Goal: Task Accomplishment & Management: Use online tool/utility

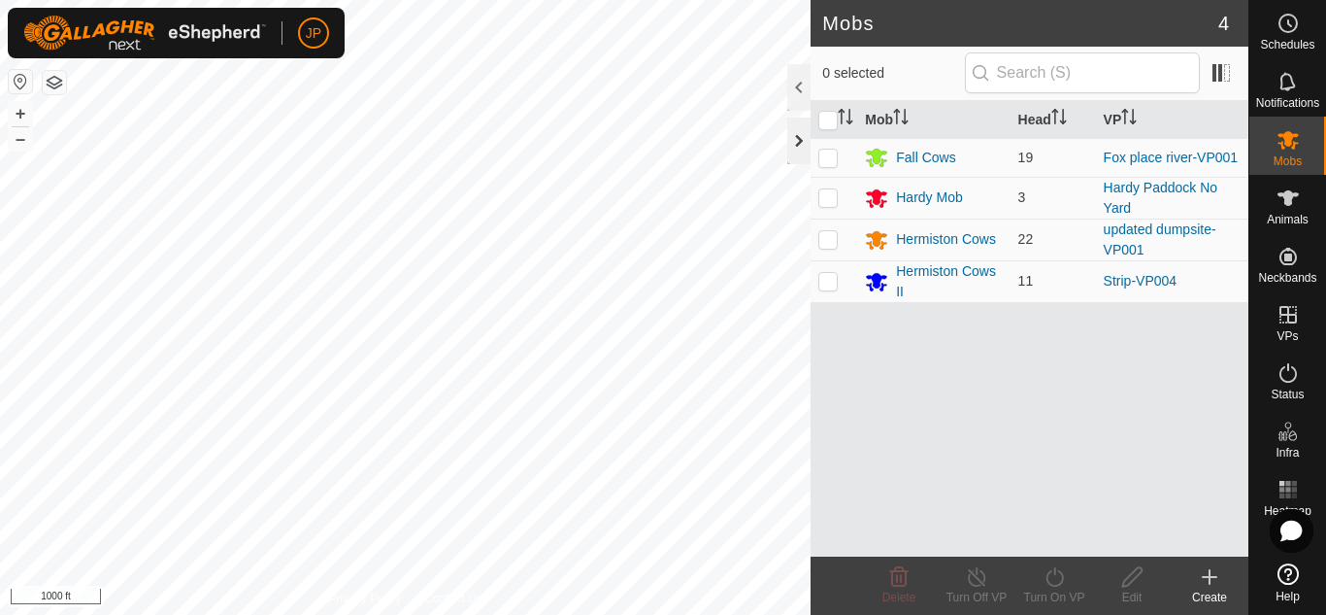
click at [796, 136] on div at bounding box center [798, 140] width 23 height 47
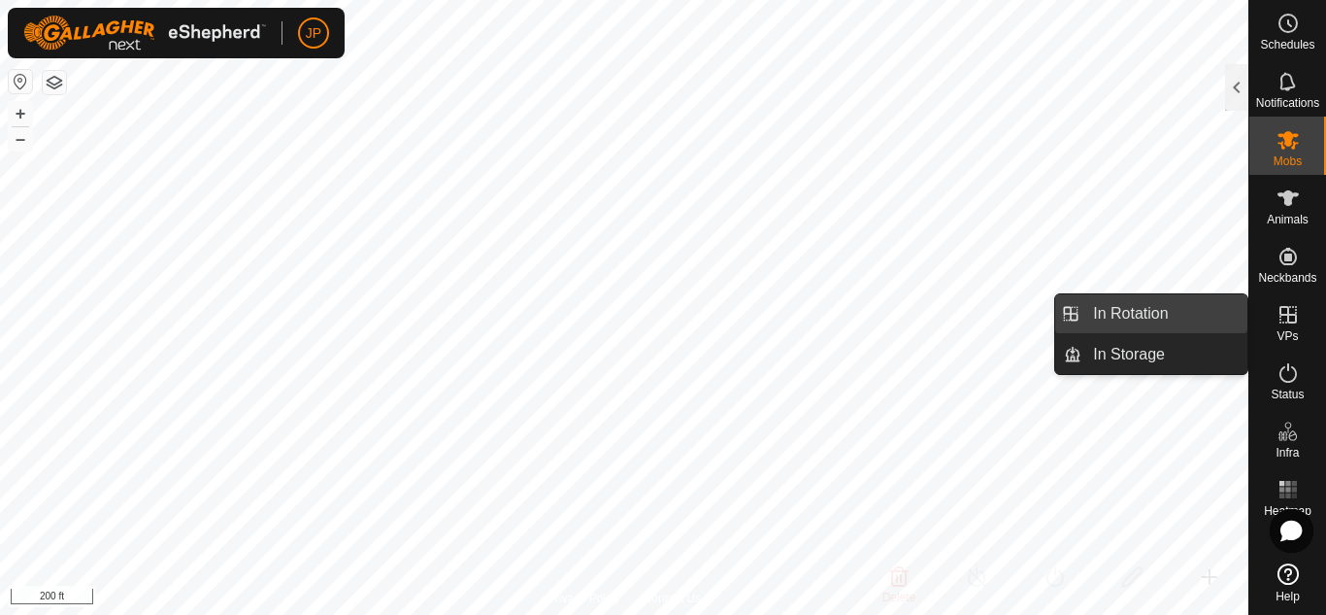
click at [1168, 306] on link "In Rotation" at bounding box center [1165, 313] width 166 height 39
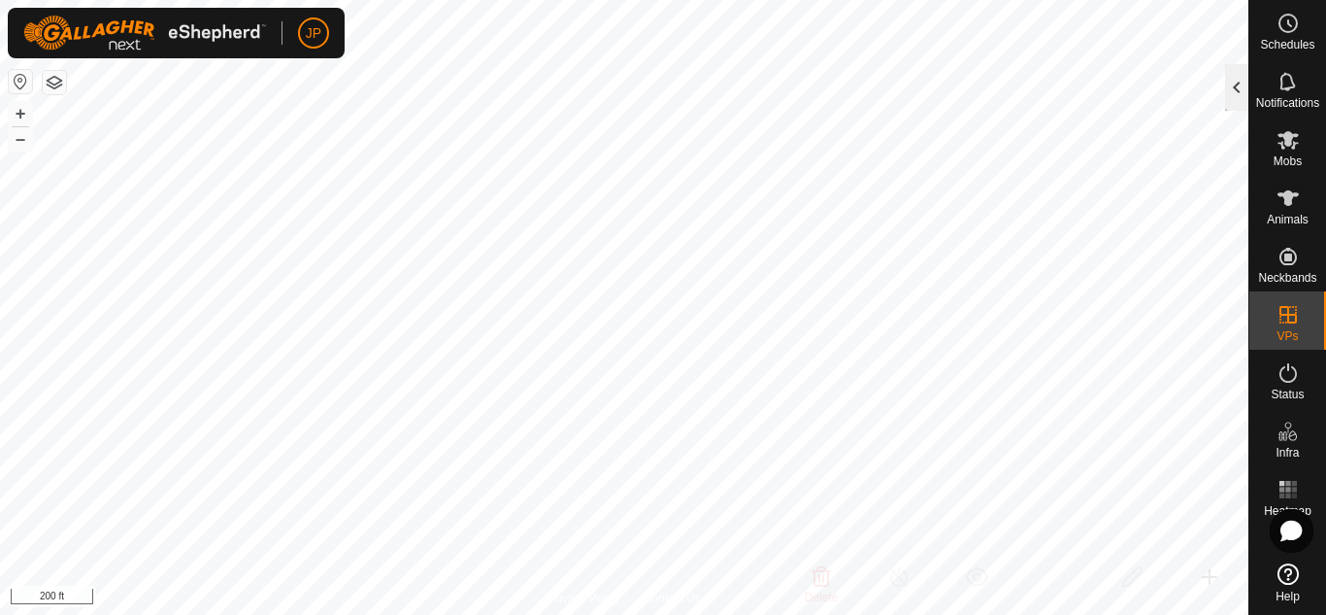
click at [1237, 84] on div at bounding box center [1236, 87] width 23 height 47
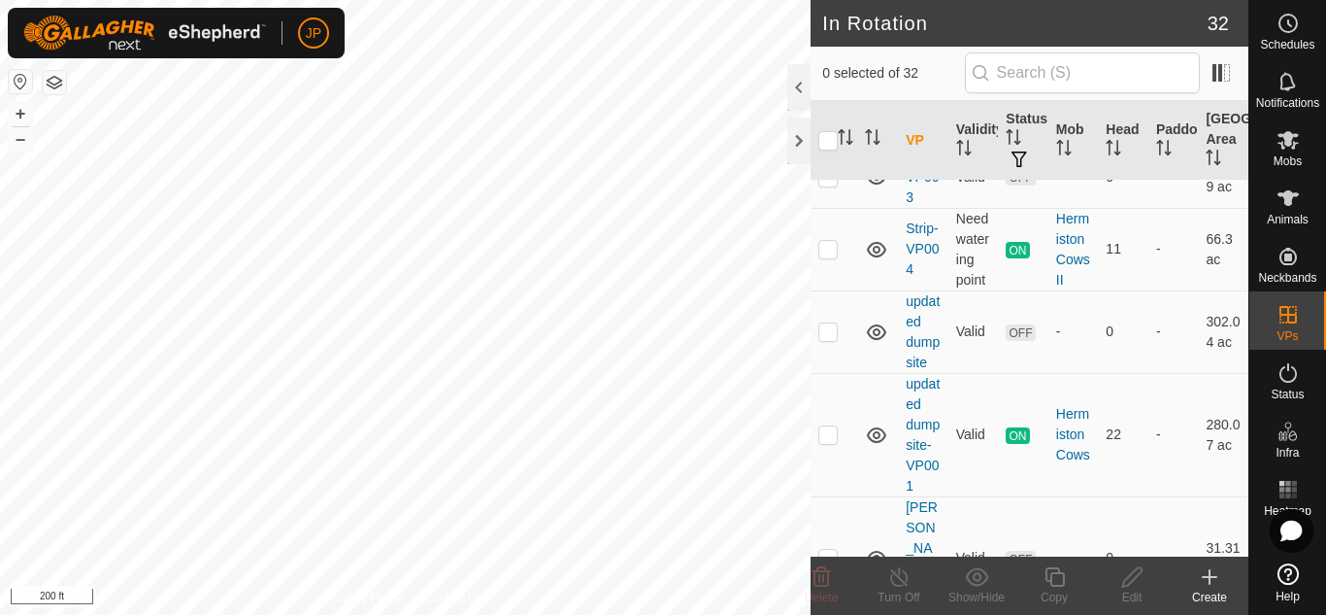
scroll to position [2622, 0]
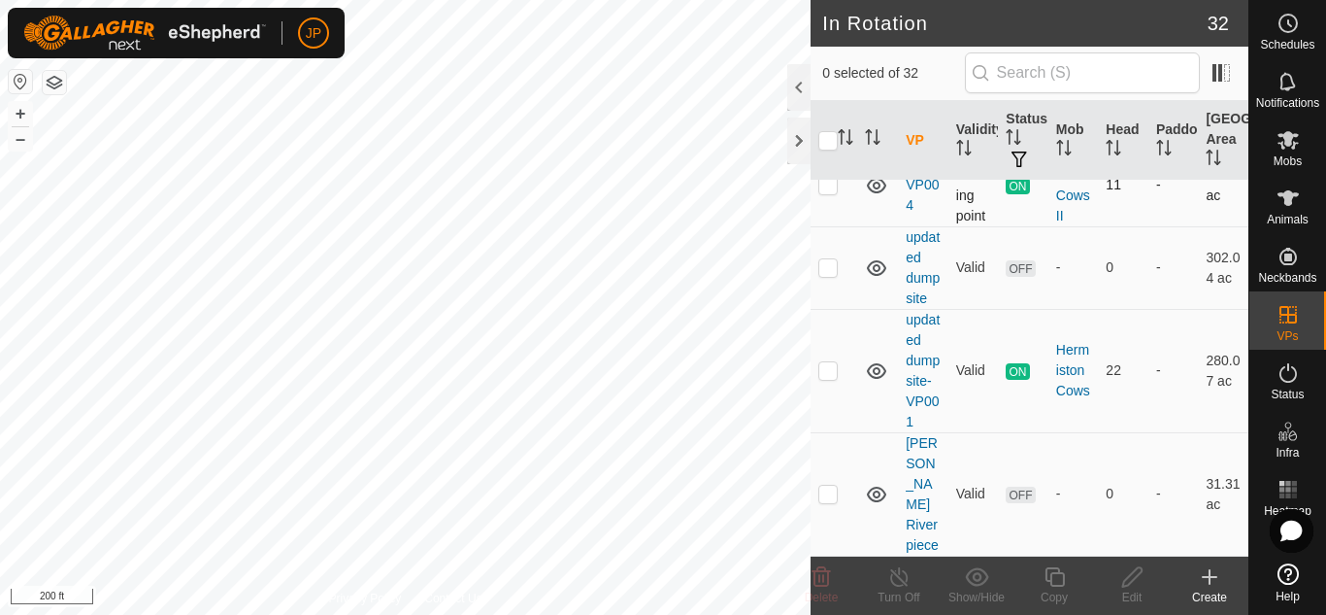
click at [826, 192] on p-checkbox at bounding box center [828, 185] width 19 height 16
checkbox input "true"
click at [1056, 578] on icon at bounding box center [1055, 576] width 24 height 23
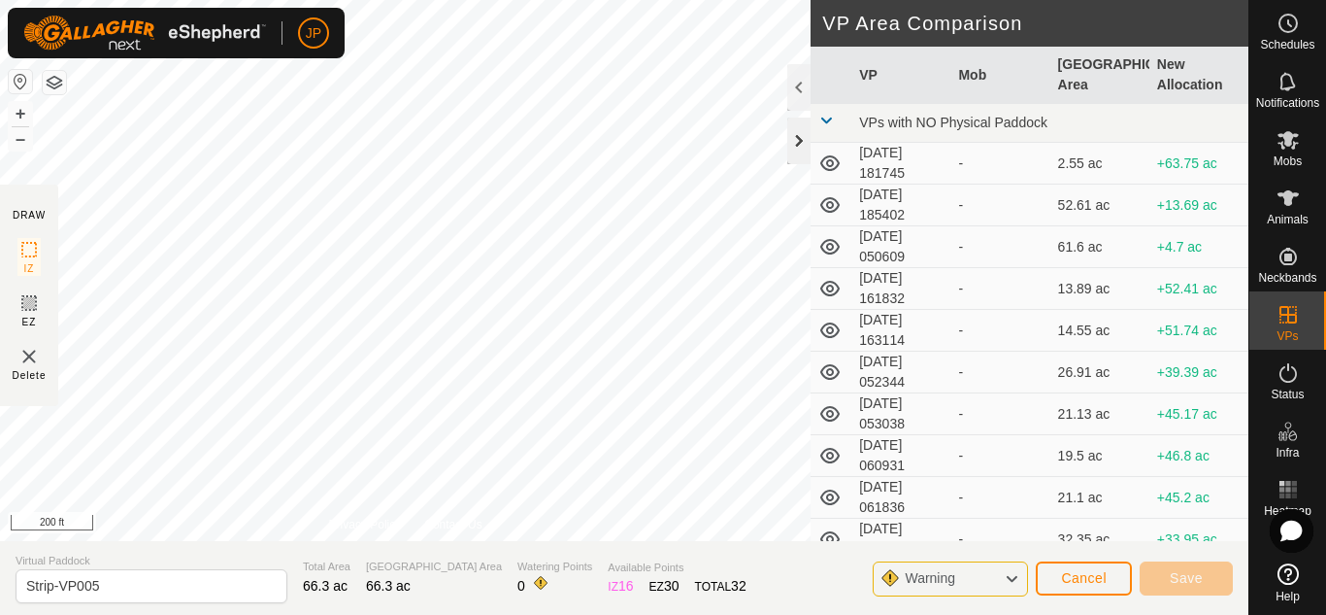
click at [802, 142] on div at bounding box center [798, 140] width 23 height 47
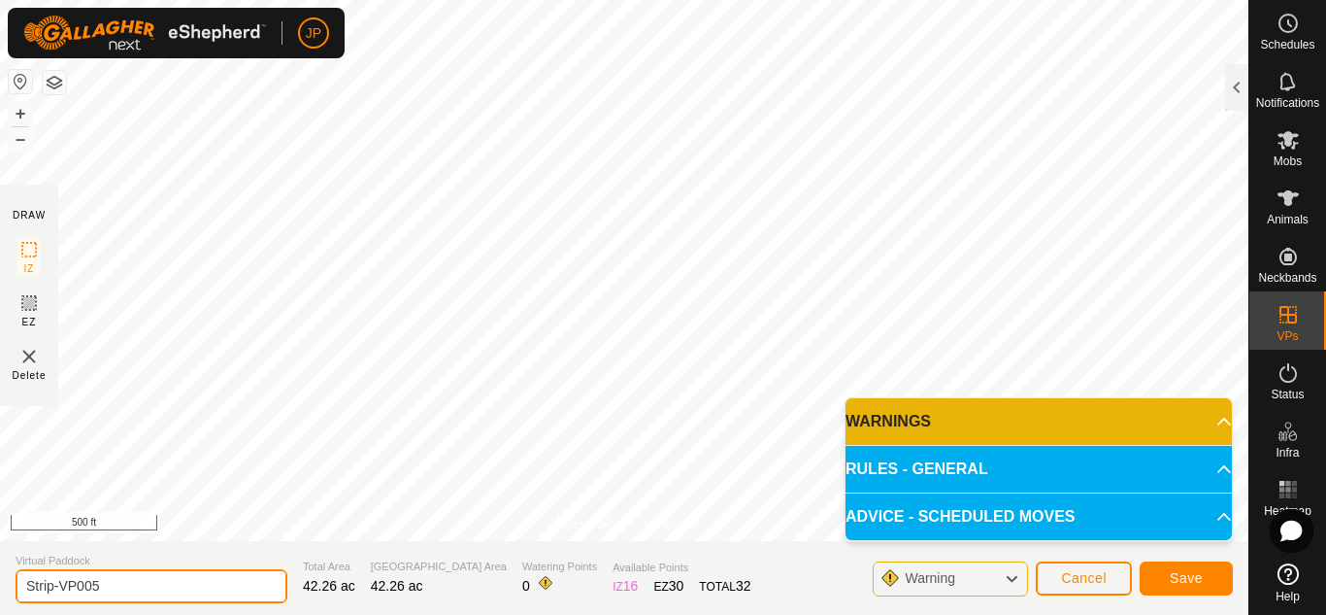
click at [120, 588] on input "Strip-VP005" at bounding box center [152, 586] width 272 height 34
type input "S"
type input "glenwood 8 20 25"
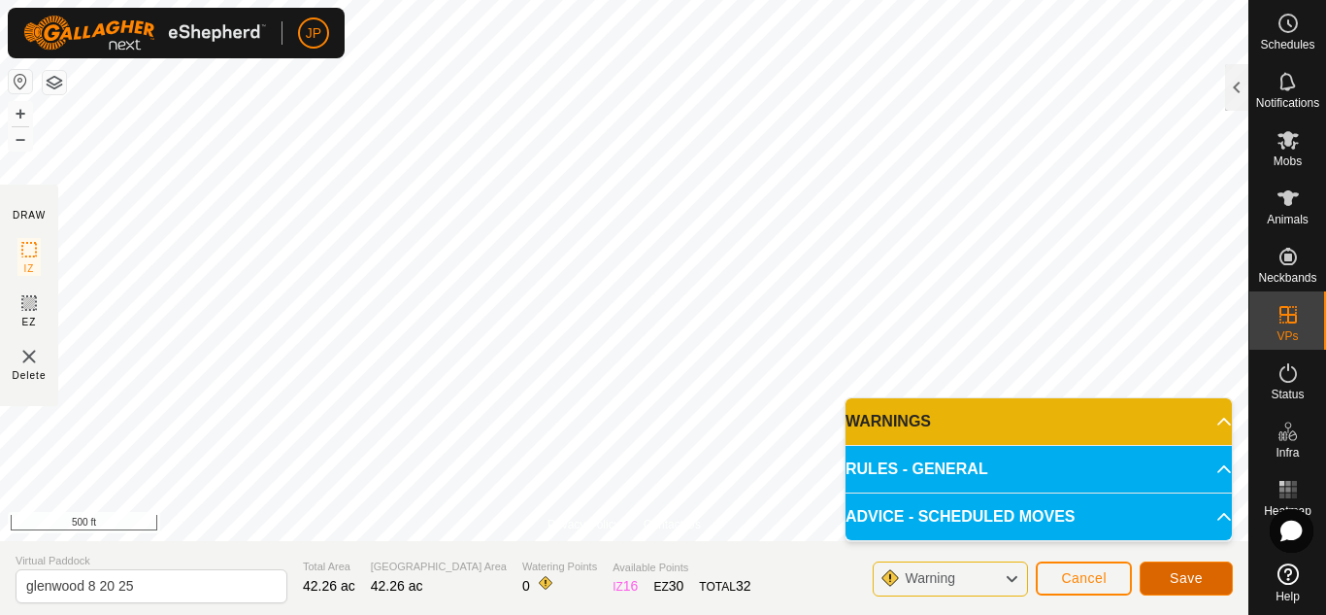
click at [1195, 578] on span "Save" at bounding box center [1186, 578] width 33 height 16
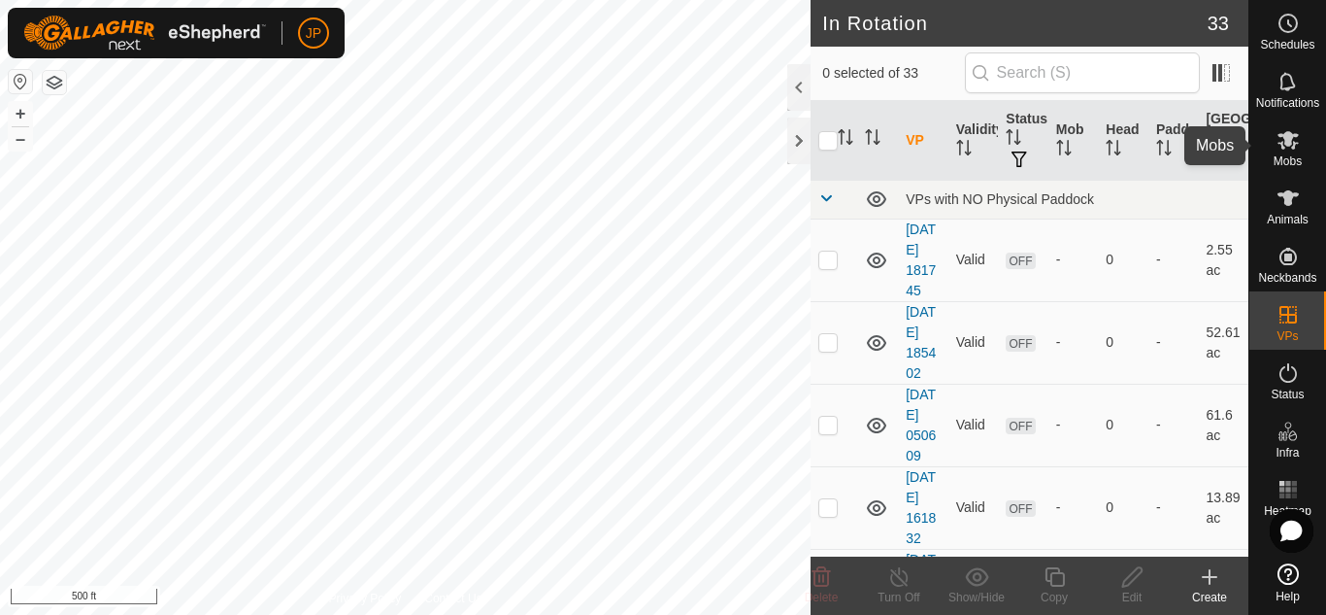
click at [1289, 136] on icon at bounding box center [1288, 140] width 21 height 18
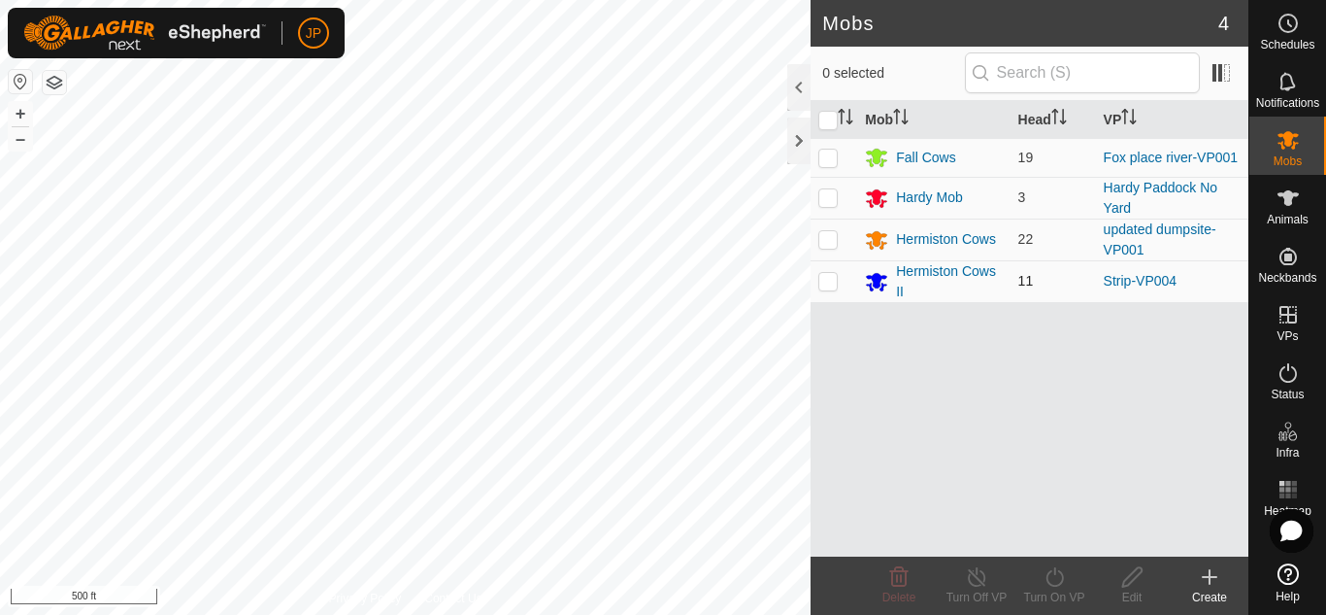
click at [827, 281] on p-checkbox at bounding box center [828, 281] width 19 height 16
checkbox input "true"
click at [1054, 578] on icon at bounding box center [1055, 576] width 24 height 23
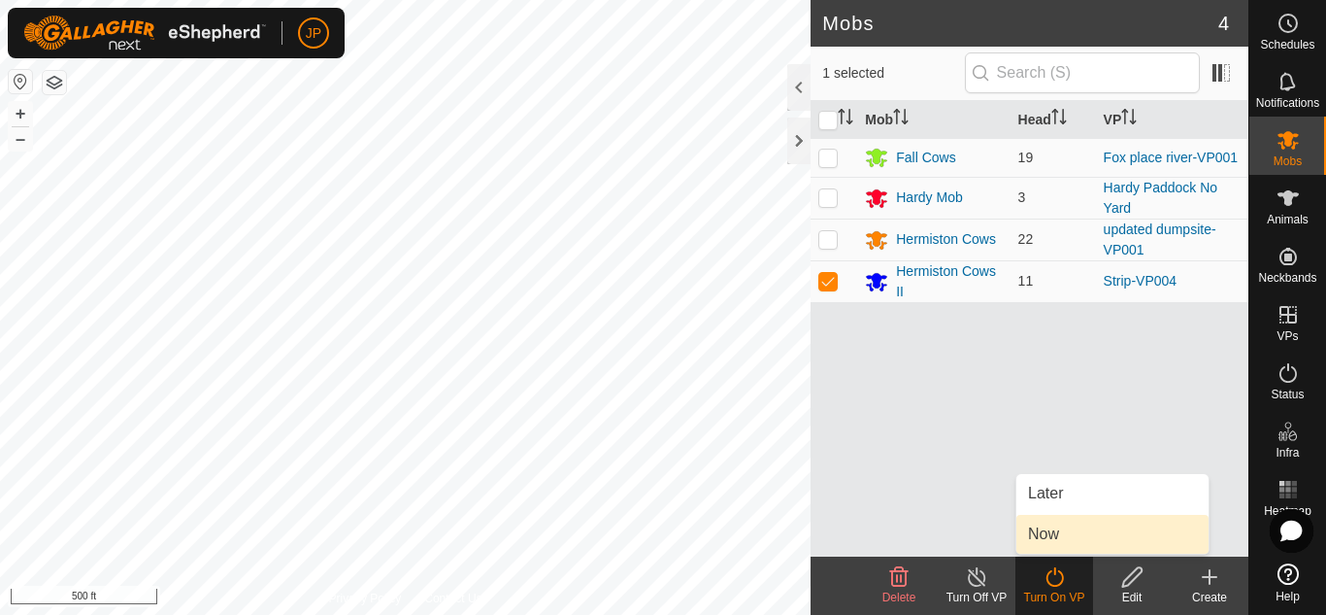
click at [1048, 529] on link "Now" at bounding box center [1113, 534] width 192 height 39
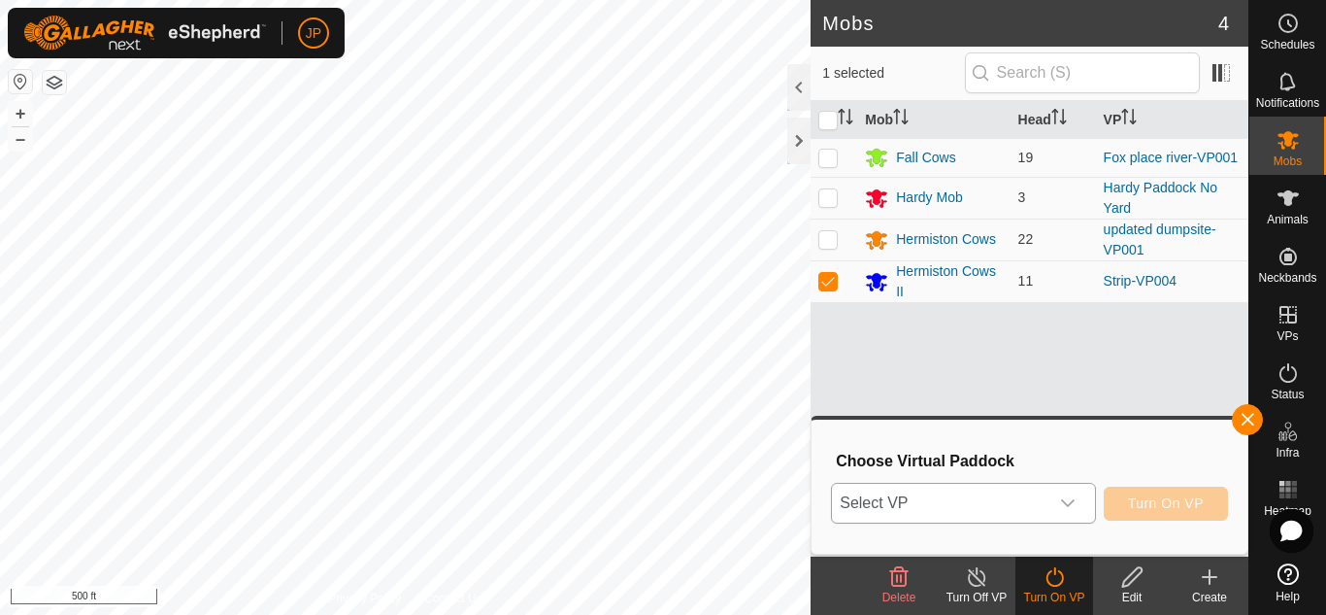
click at [1062, 496] on icon "dropdown trigger" at bounding box center [1068, 503] width 16 height 16
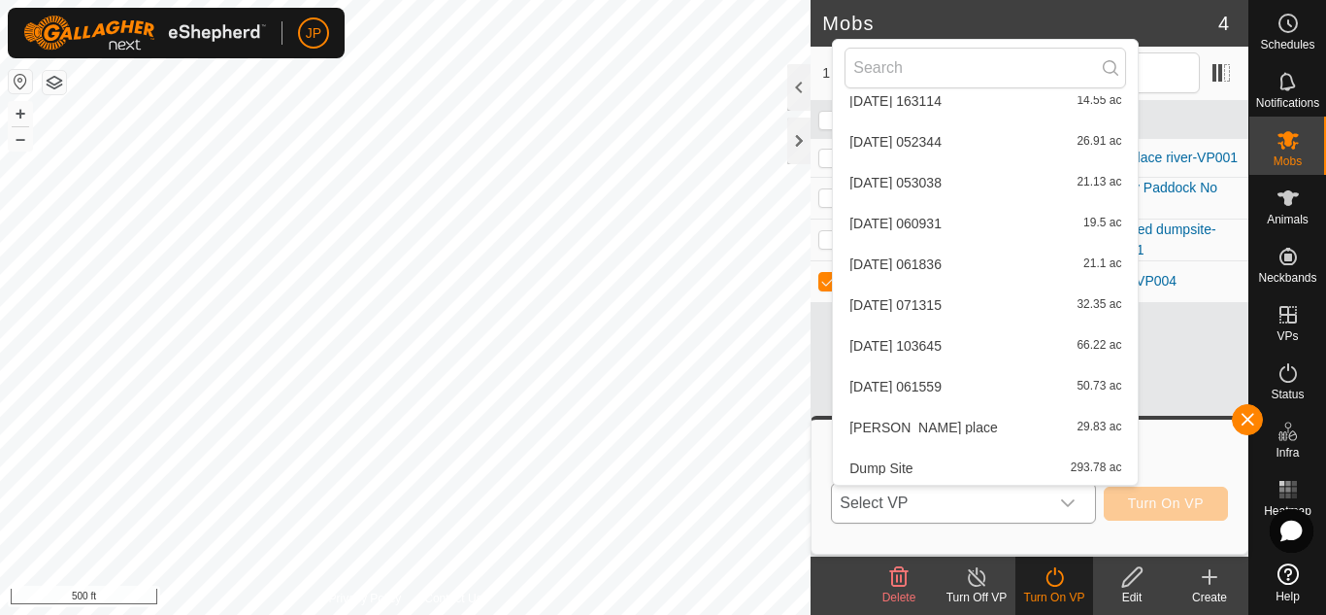
scroll to position [486, 0]
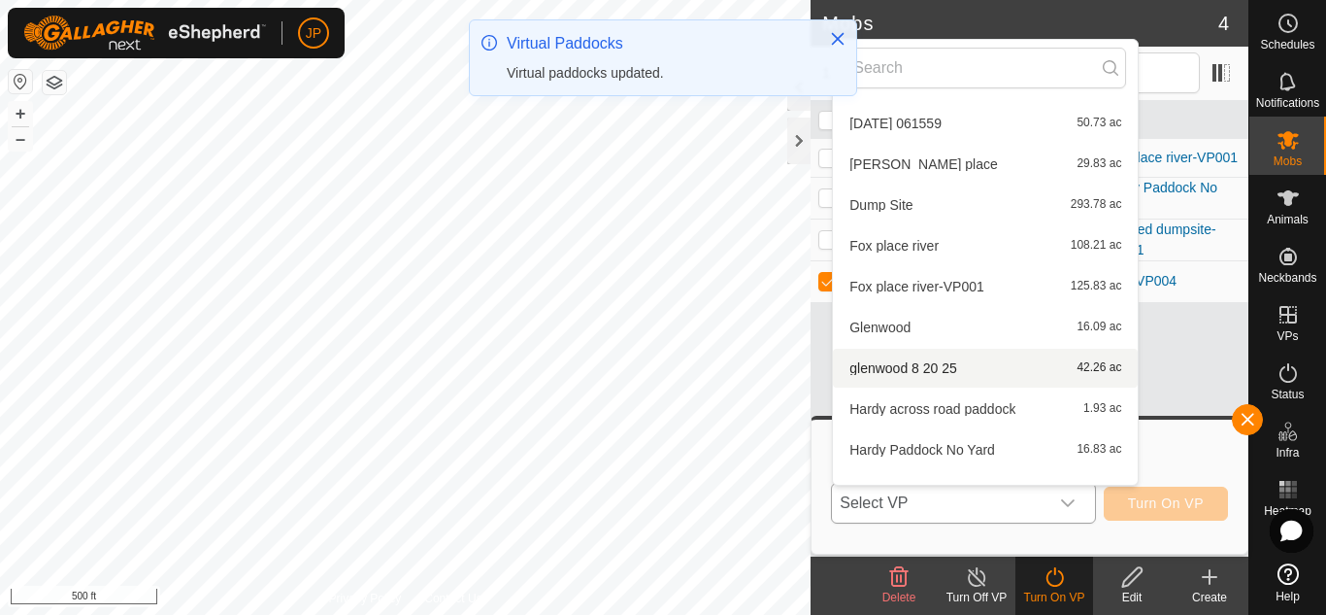
click at [926, 361] on li "glenwood 8 20 25 42.26 ac" at bounding box center [985, 368] width 305 height 39
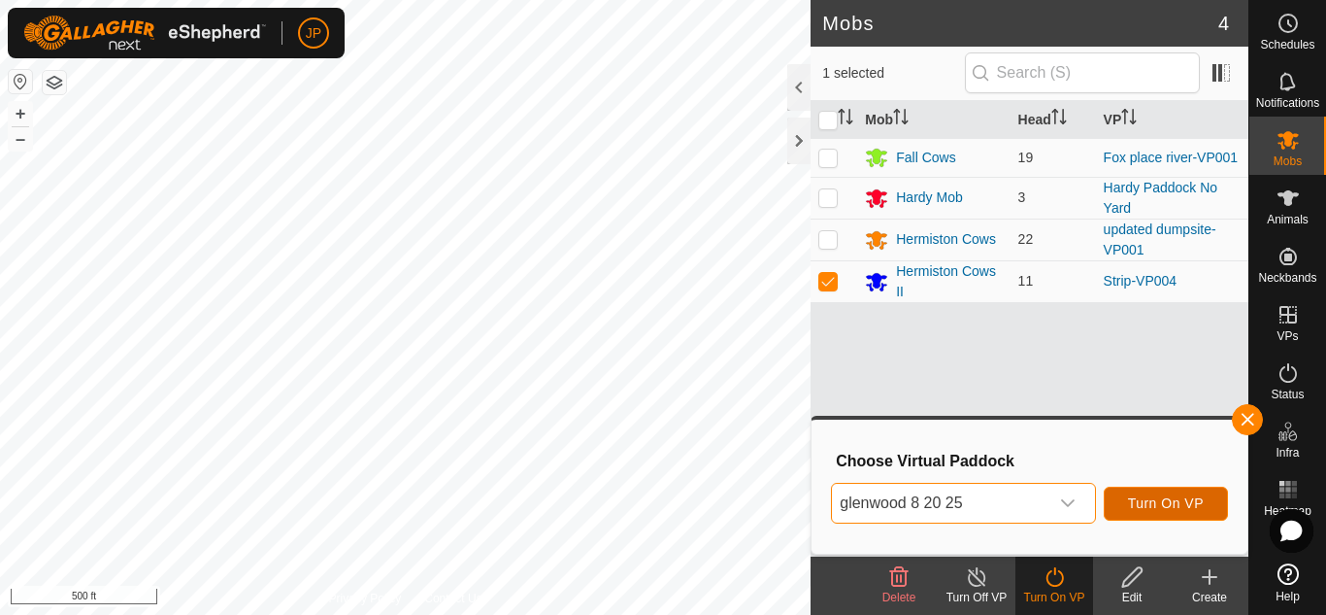
click at [1179, 509] on span "Turn On VP" at bounding box center [1166, 503] width 76 height 16
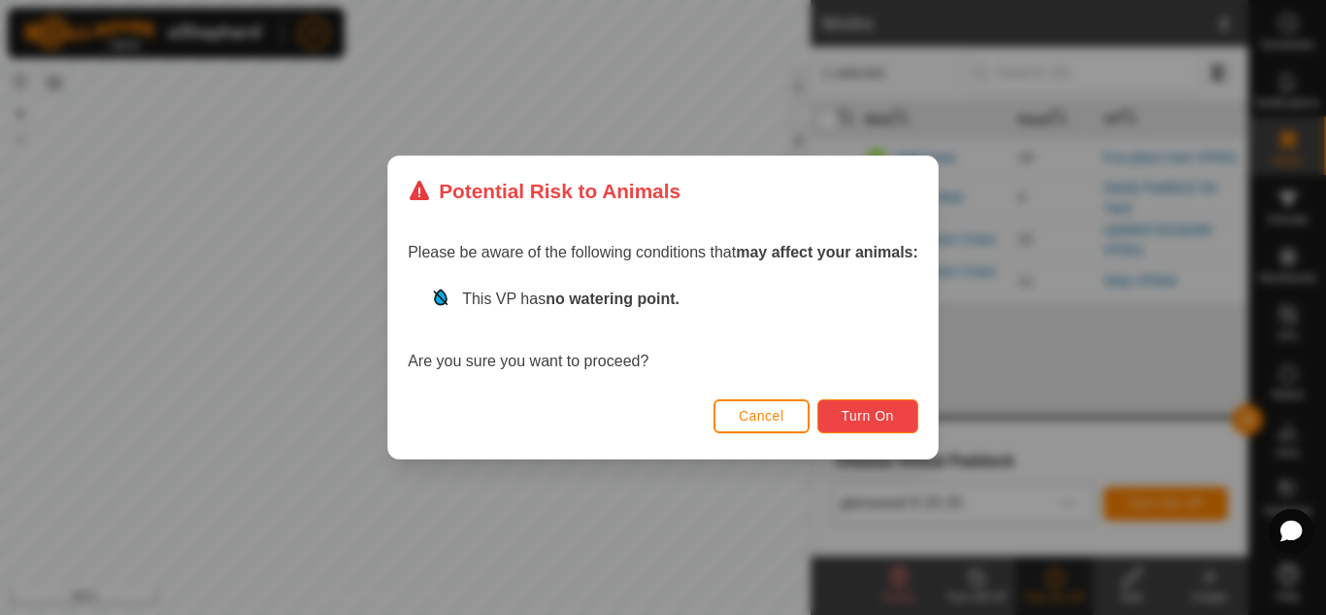
click at [864, 411] on span "Turn On" at bounding box center [868, 416] width 52 height 16
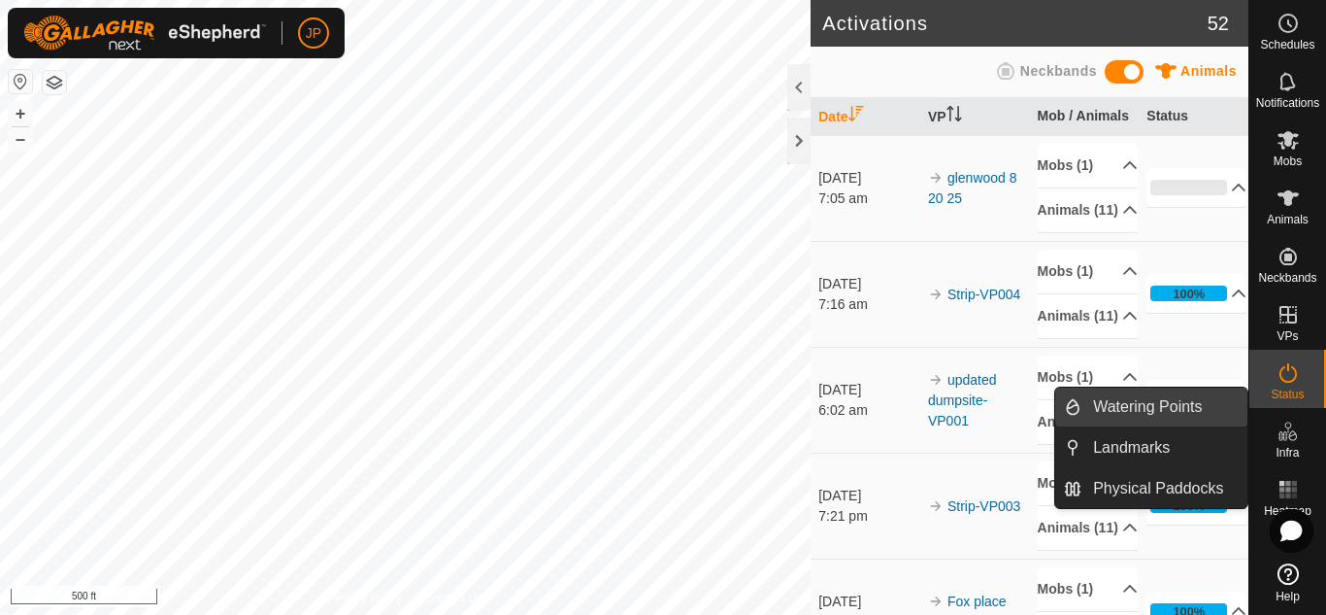
click at [1195, 408] on link "Watering Points" at bounding box center [1165, 406] width 166 height 39
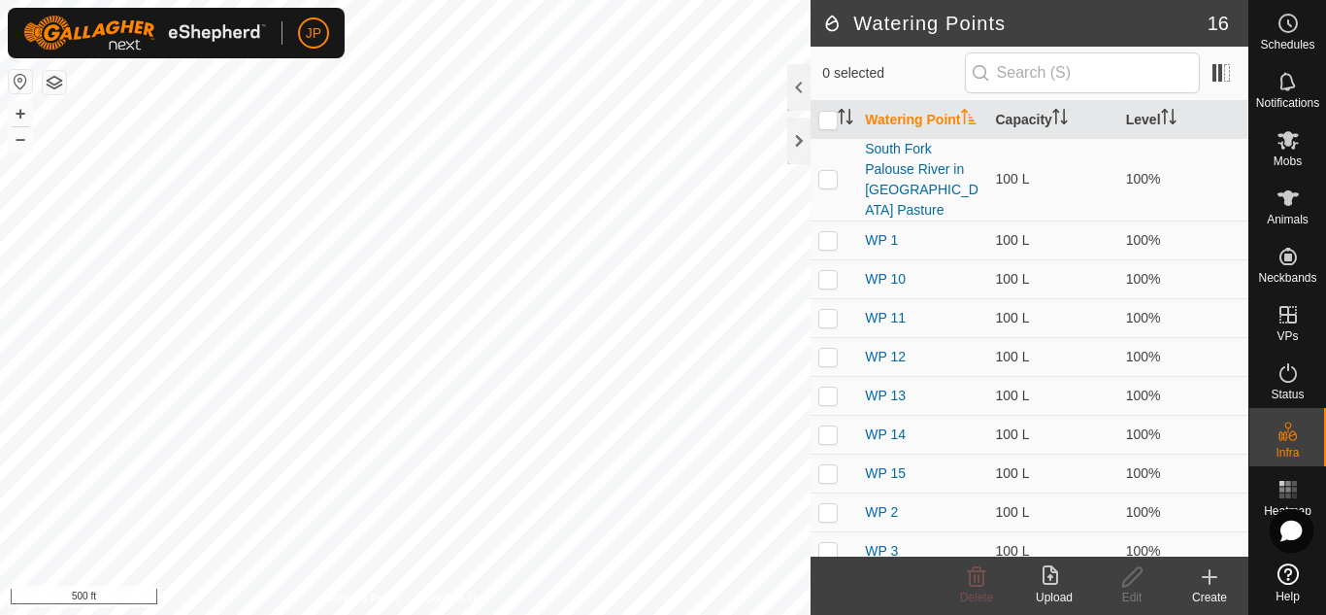
click at [1206, 577] on icon at bounding box center [1210, 577] width 14 height 0
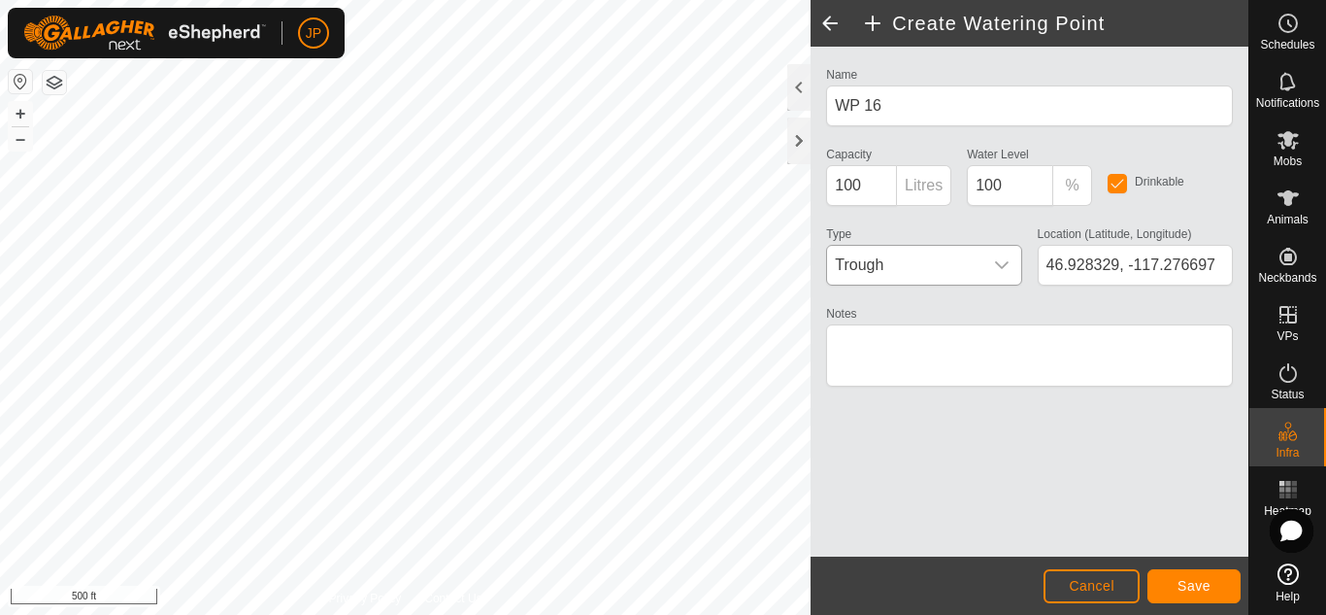
click at [999, 260] on icon "dropdown trigger" at bounding box center [1002, 265] width 16 height 16
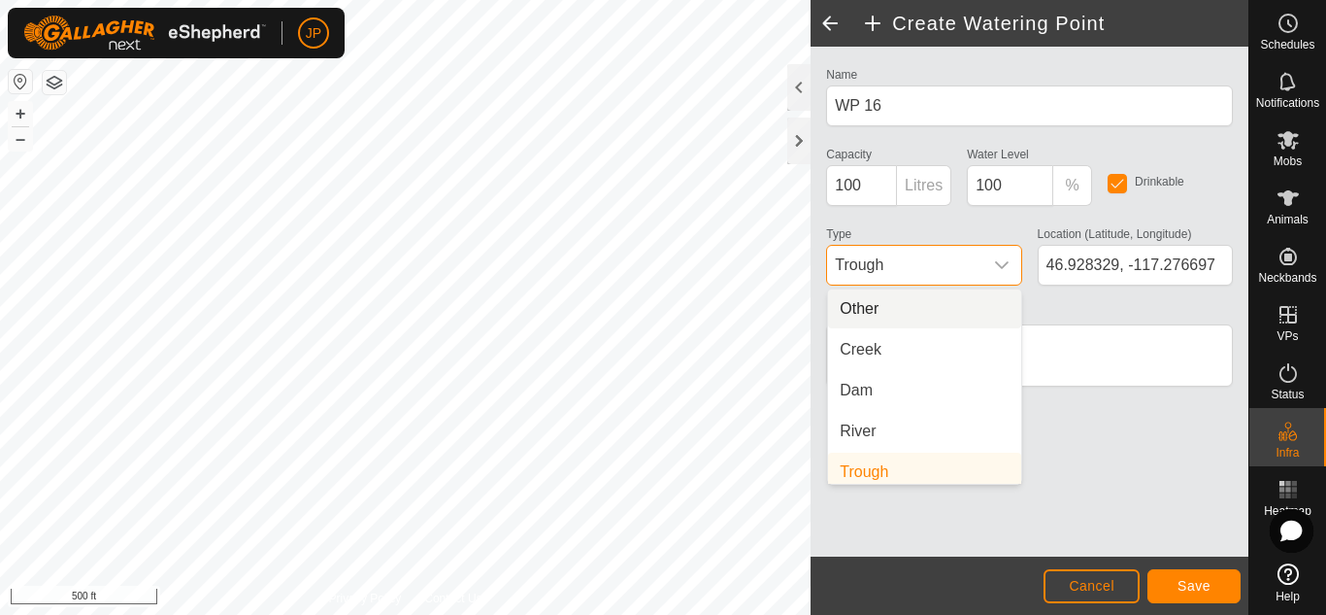
scroll to position [8, 0]
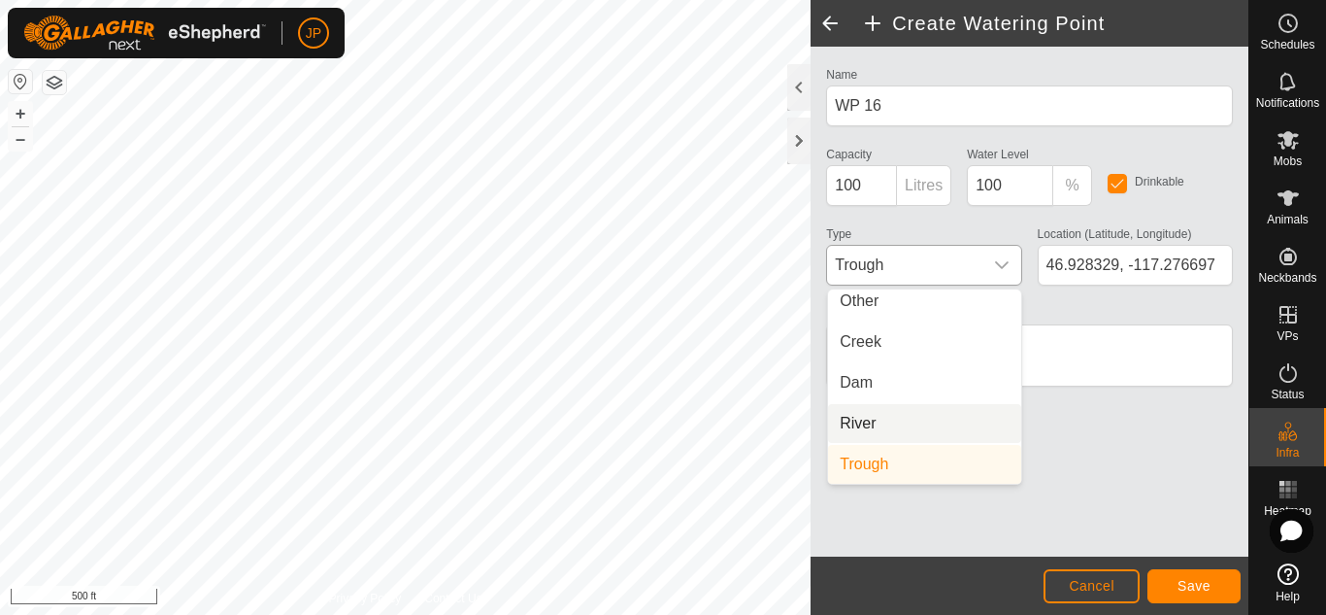
click at [885, 420] on li "River" at bounding box center [924, 423] width 193 height 39
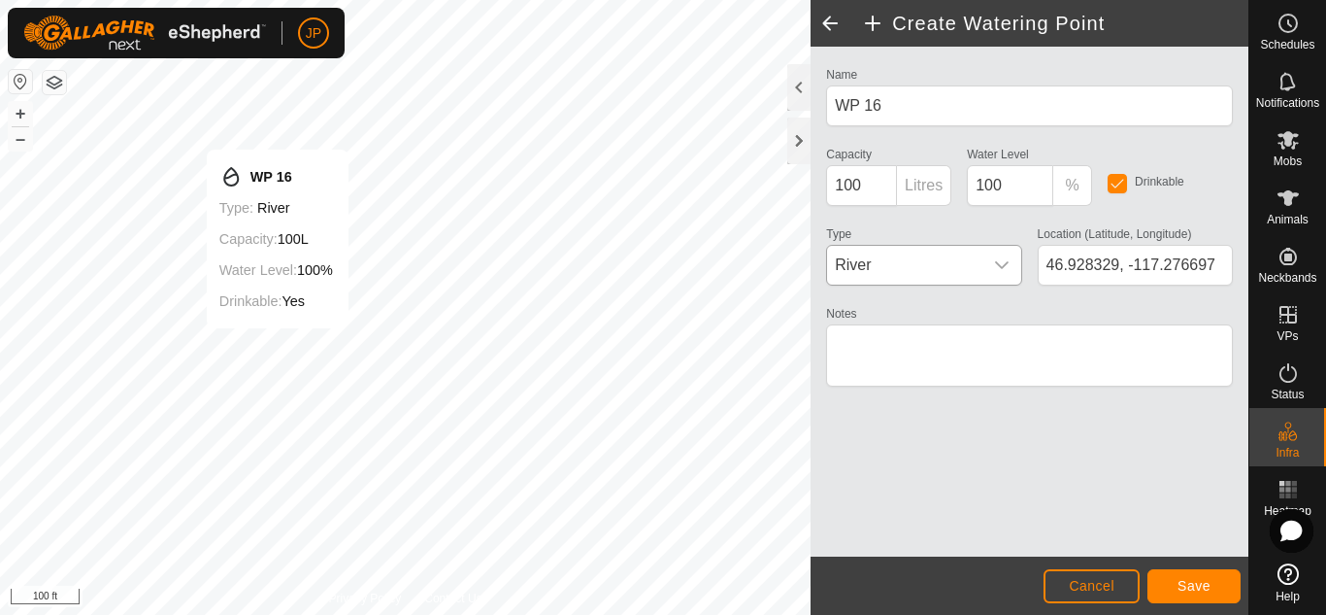
type input "46.928360, -117.276838"
click at [1192, 588] on span "Save" at bounding box center [1194, 586] width 33 height 16
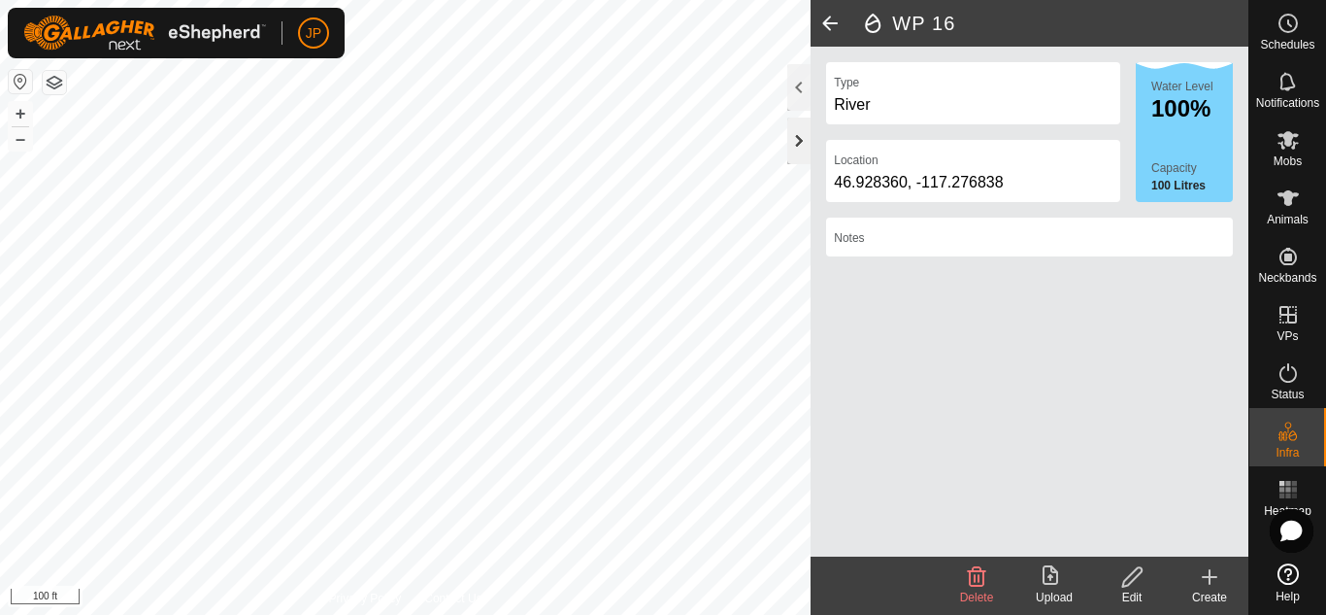
click at [796, 134] on div at bounding box center [798, 140] width 23 height 47
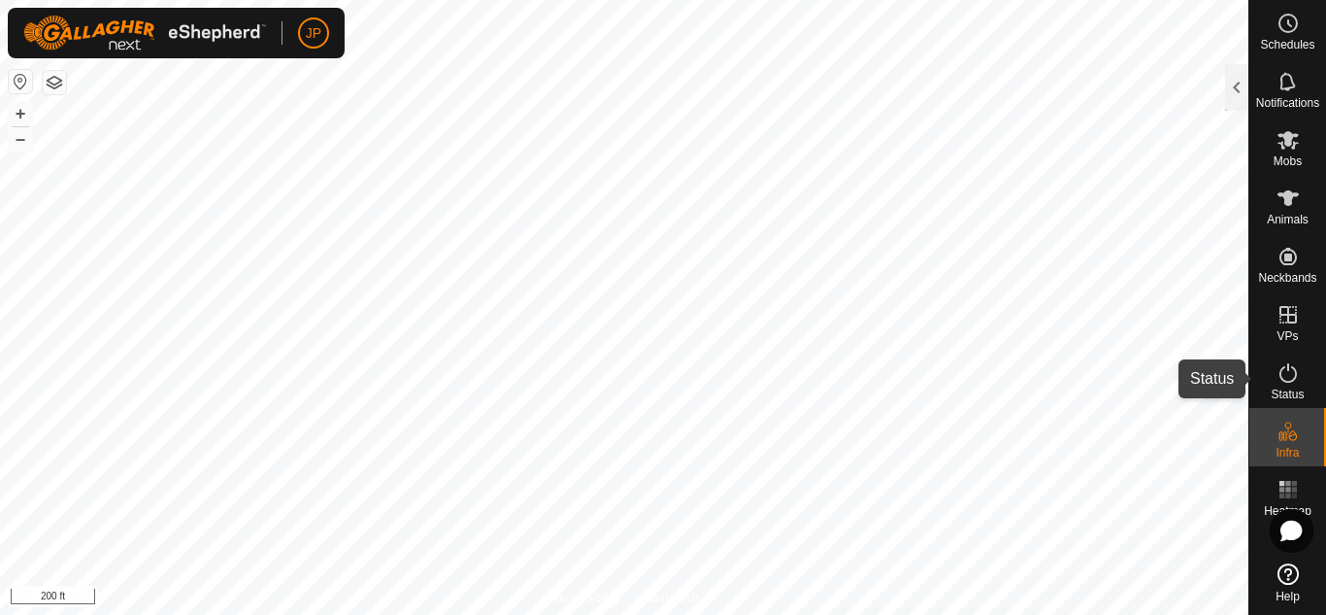
click at [1288, 371] on icon at bounding box center [1288, 372] width 23 height 23
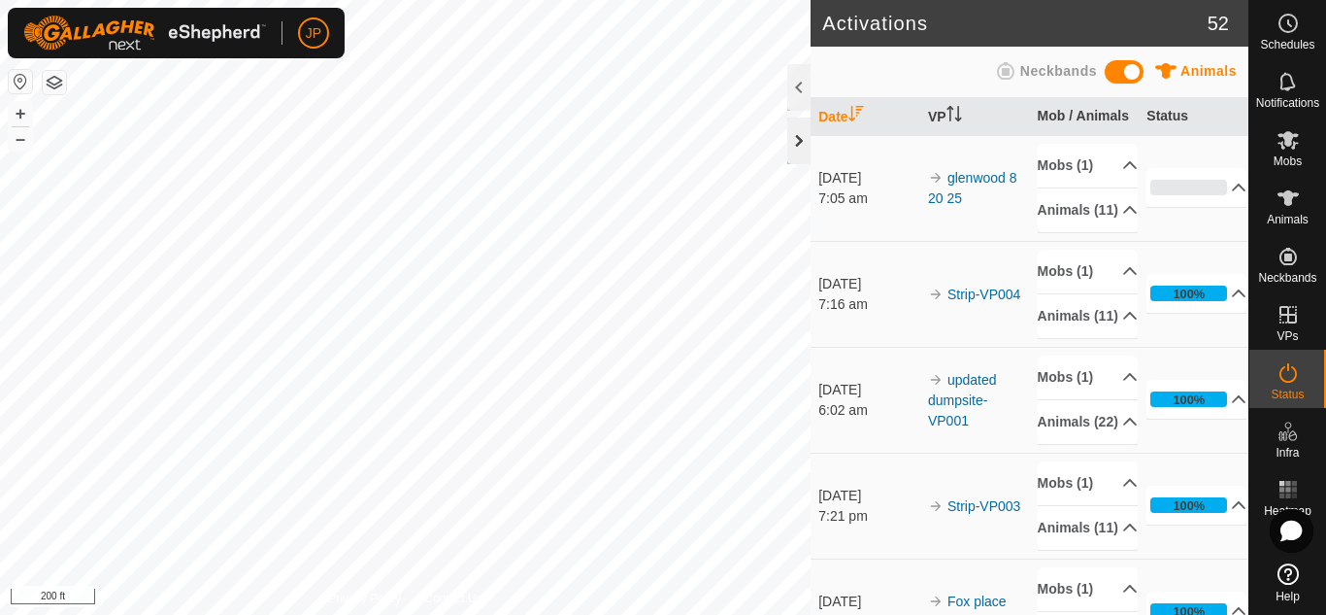
click at [799, 139] on div at bounding box center [798, 140] width 23 height 47
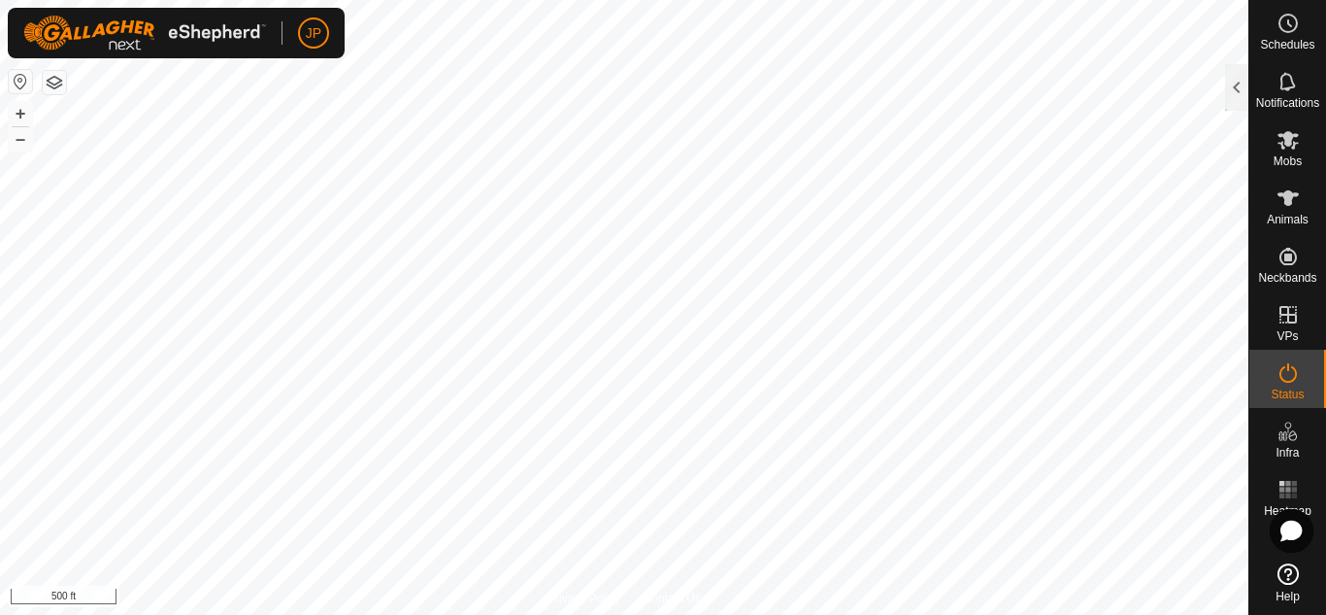
click at [847, 0] on html "JP Schedules Notifications Mobs Animals Neckbands VPs Status Infra Heatmap Help…" at bounding box center [663, 307] width 1326 height 615
